Goal: Navigation & Orientation: Understand site structure

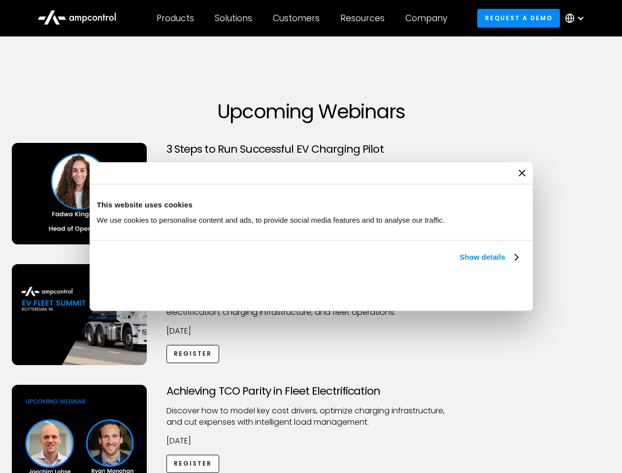
click at [460, 263] on link "Show details" at bounding box center [489, 257] width 58 height 12
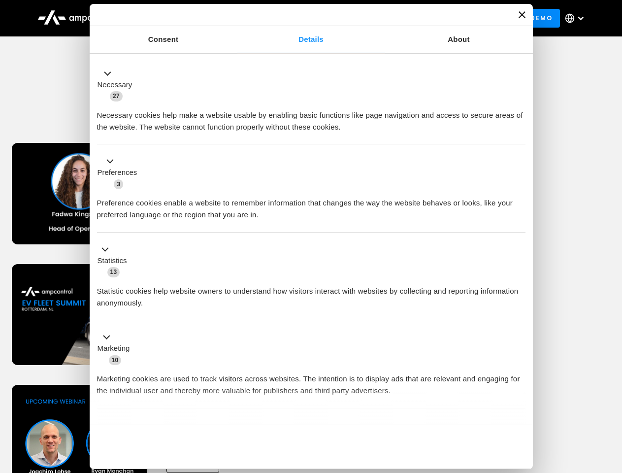
click at [519, 433] on button "Okay" at bounding box center [454, 447] width 141 height 29
click at [611, 397] on div "Achieving TCO Parity in Fleet Electrification Discover how to model key cost dr…" at bounding box center [311, 462] width 619 height 155
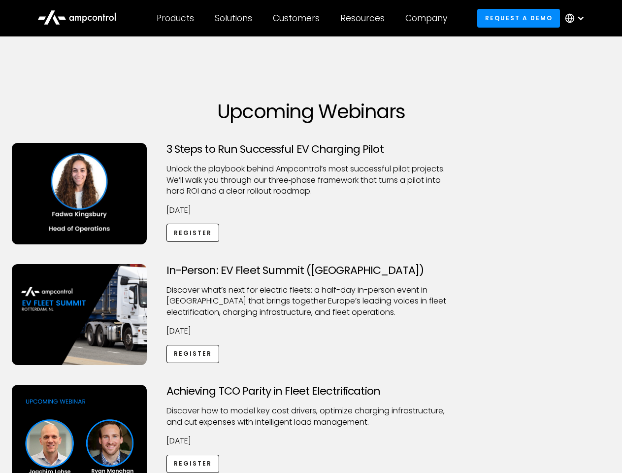
click at [303, 18] on div "Customers" at bounding box center [296, 18] width 47 height 11
click at [175, 18] on div "Products" at bounding box center [175, 18] width 37 height 11
click at [234, 18] on div "Solutions" at bounding box center [233, 18] width 37 height 11
click at [298, 18] on div "Customers" at bounding box center [296, 18] width 47 height 11
click at [365, 18] on div "Resources" at bounding box center [362, 18] width 44 height 11
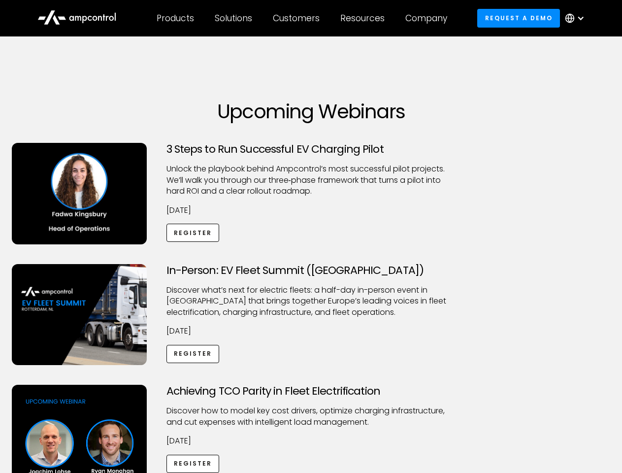
click at [430, 18] on div "Company" at bounding box center [427, 18] width 42 height 11
click at [577, 18] on div at bounding box center [581, 18] width 8 height 8
